Goal: Transaction & Acquisition: Purchase product/service

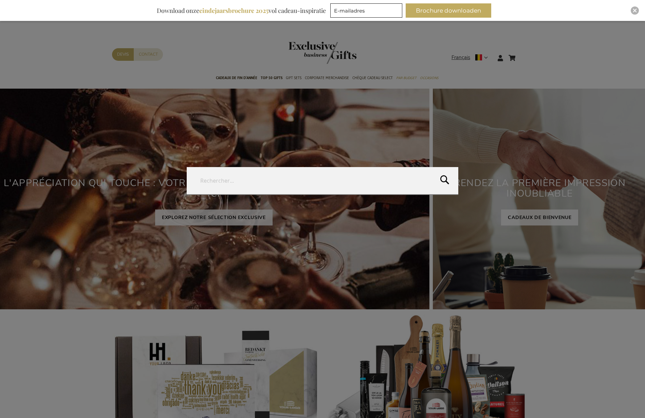
drag, startPoint x: 523, startPoint y: 56, endPoint x: 479, endPoint y: 66, distance: 45.2
click at [523, 54] on form "Rechercher Rechercher" at bounding box center [524, 54] width 7 height 0
paste input "Tasse Thermos à emporter OTIS"
type input "Tasse Thermos à emporter OTIS"
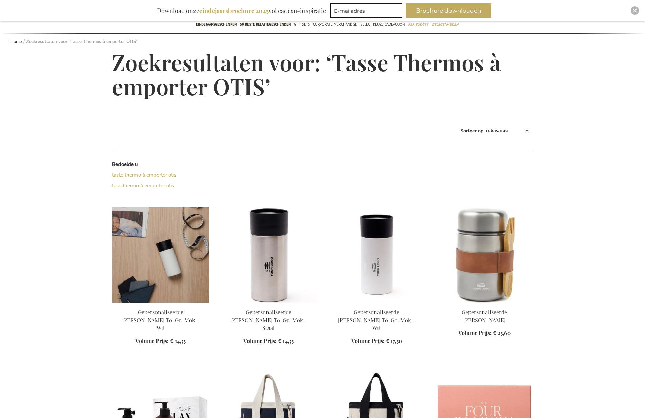
scroll to position [70, 0]
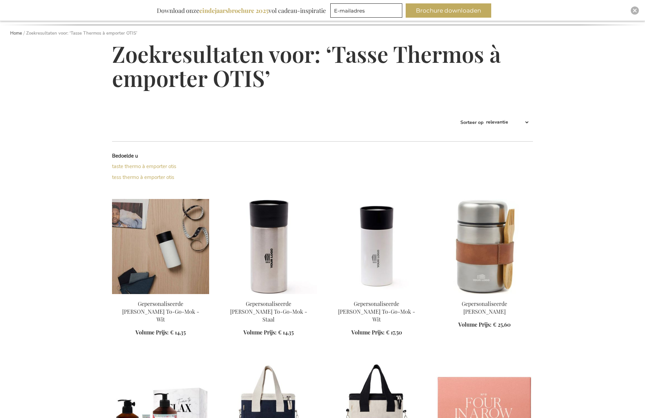
click at [175, 238] on img at bounding box center [160, 246] width 97 height 95
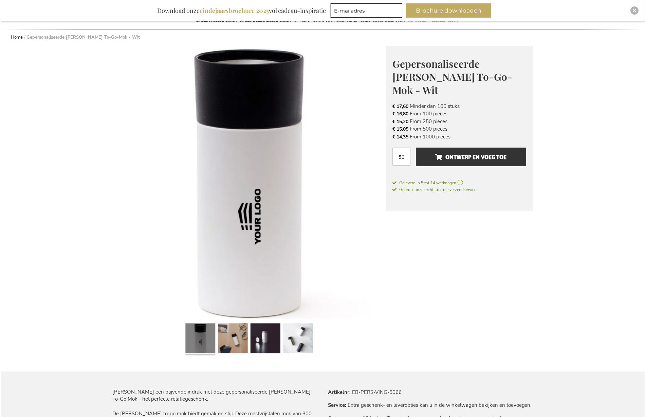
scroll to position [33, 0]
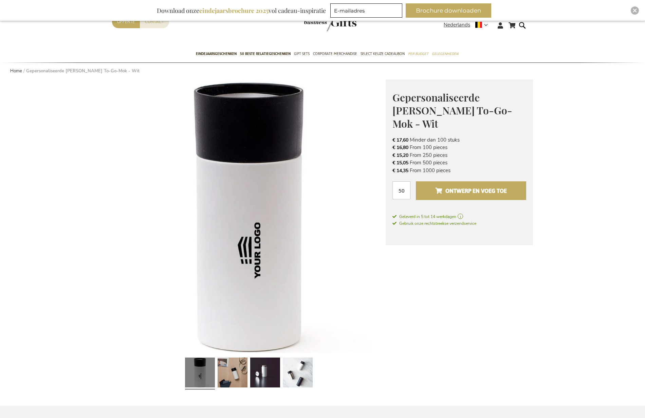
click at [477, 185] on span "Ontwerp en voeg toe" at bounding box center [471, 190] width 72 height 11
drag, startPoint x: 400, startPoint y: 141, endPoint x: 413, endPoint y: 142, distance: 13.3
click at [405, 152] on span "€ 15,20" at bounding box center [401, 155] width 16 height 6
click at [397, 152] on span "€ 15,20" at bounding box center [401, 155] width 16 height 6
drag, startPoint x: 393, startPoint y: 142, endPoint x: 409, endPoint y: 141, distance: 15.6
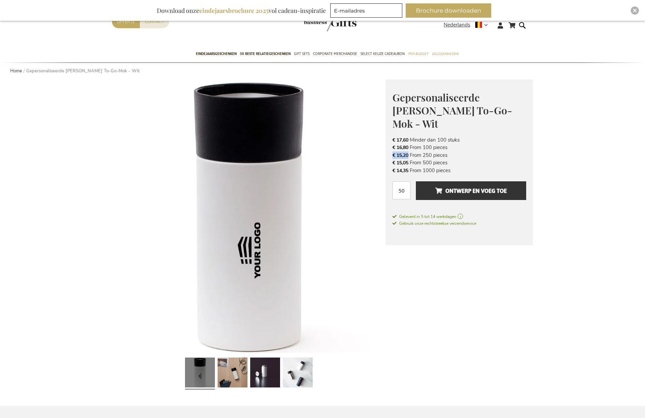
click at [410, 141] on div "Gepersonaliseerde Otis Thermo To-Go-Mok - Wit Het Perfecte Relatiegeschenk voor…" at bounding box center [459, 162] width 147 height 166
copy span "€ 15,20"
